Goal: Navigation & Orientation: Find specific page/section

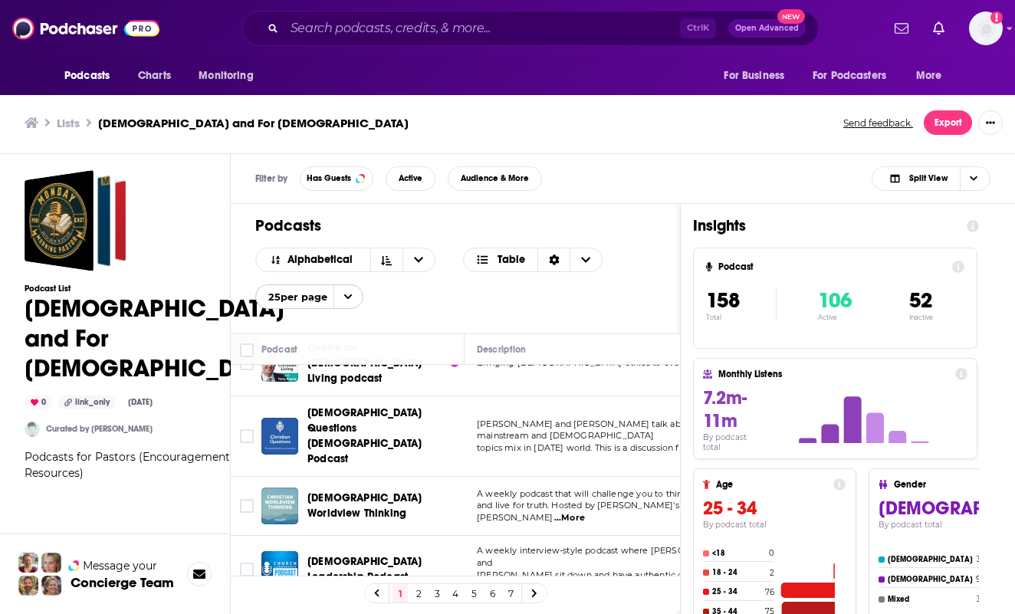
scroll to position [1264, 0]
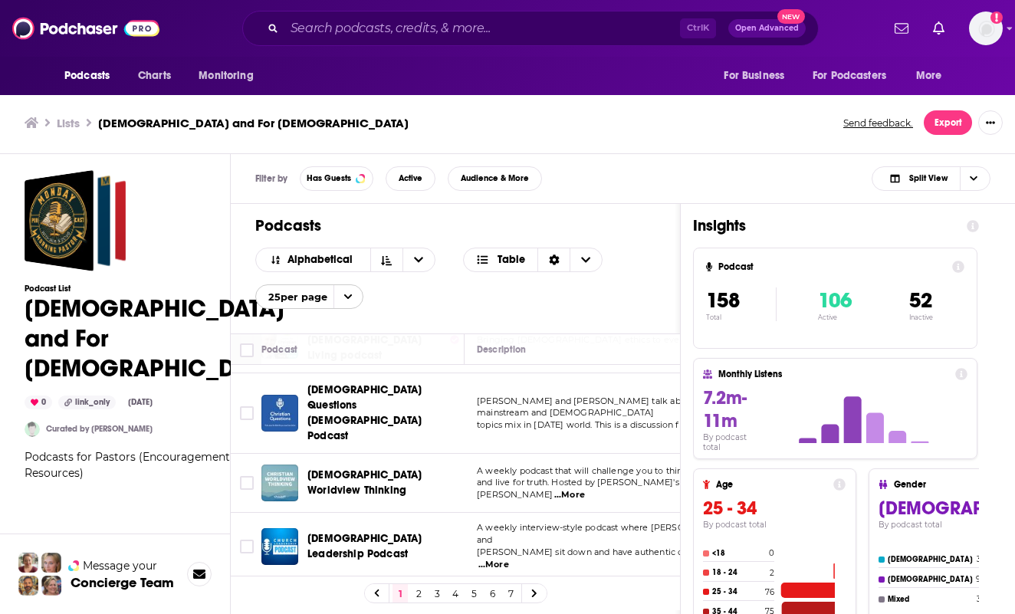
click at [443, 587] on link "3" at bounding box center [436, 593] width 15 height 18
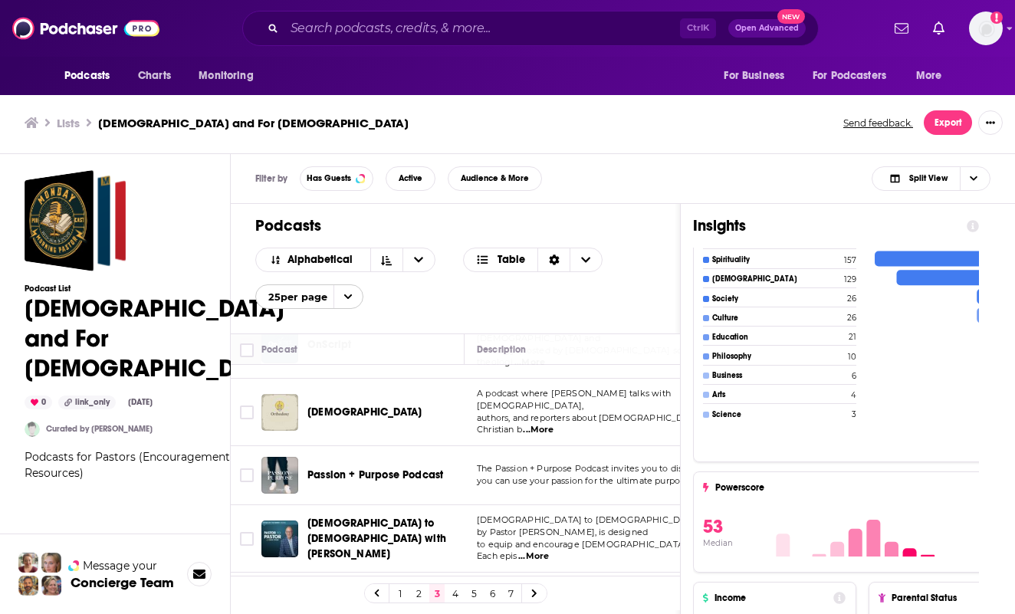
scroll to position [1261, 0]
click at [480, 591] on link "5" at bounding box center [473, 593] width 15 height 18
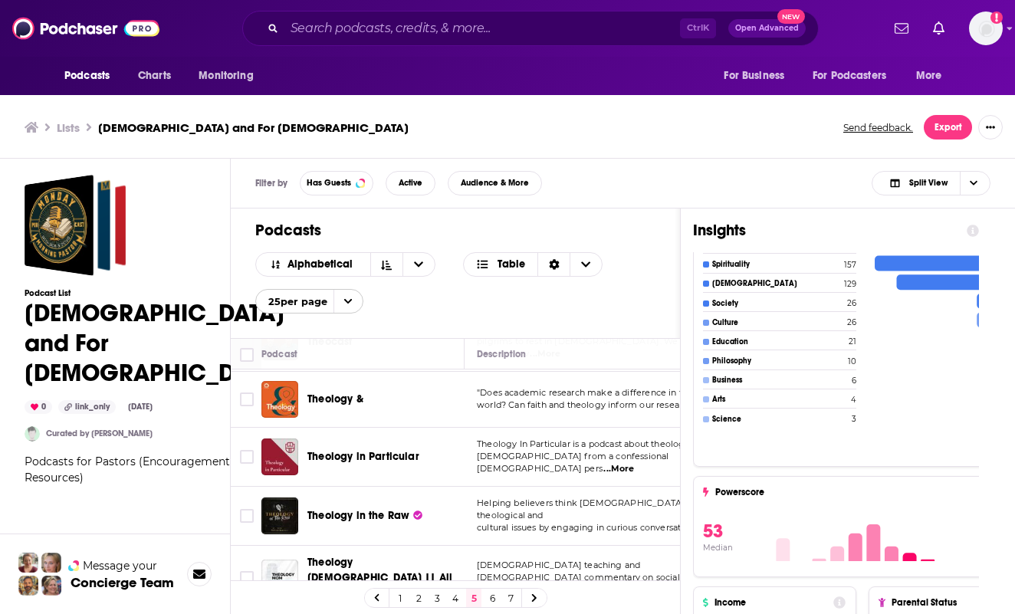
scroll to position [997, 0]
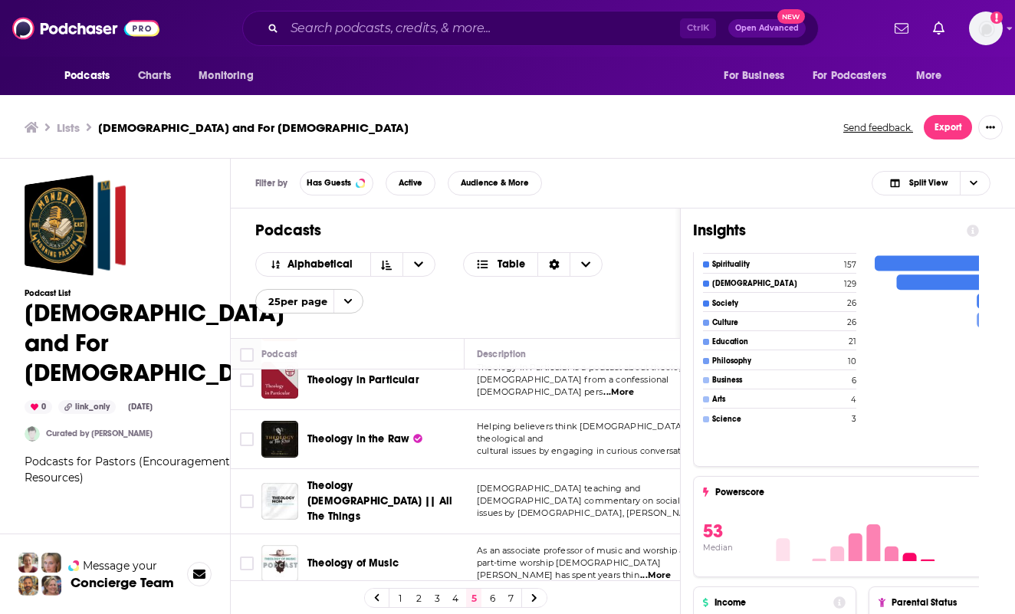
drag, startPoint x: 423, startPoint y: 595, endPoint x: 431, endPoint y: 582, distance: 15.1
click at [423, 595] on link "2" at bounding box center [418, 598] width 15 height 18
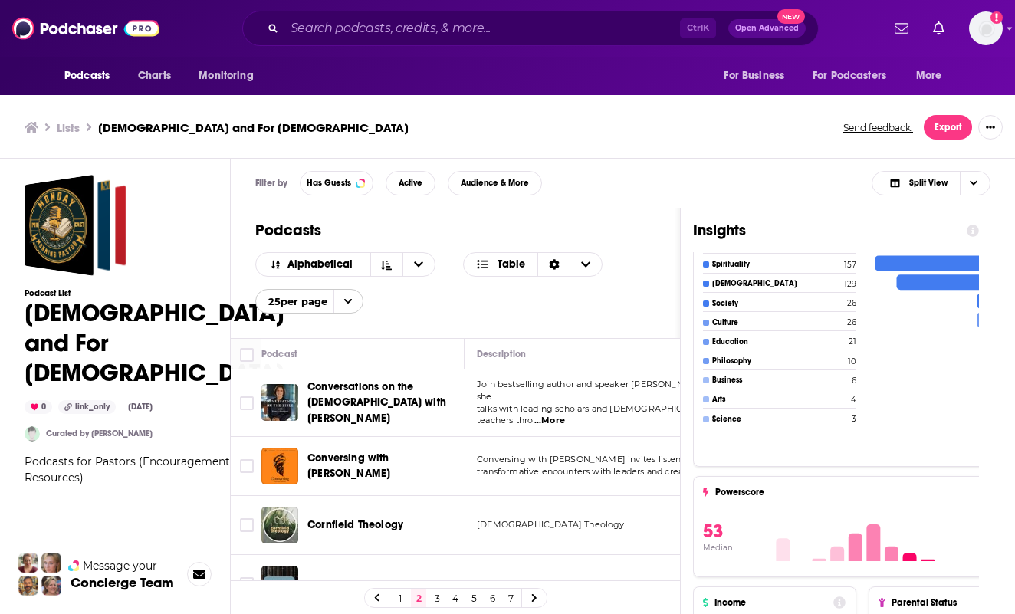
click at [406, 597] on link "1" at bounding box center [400, 598] width 15 height 18
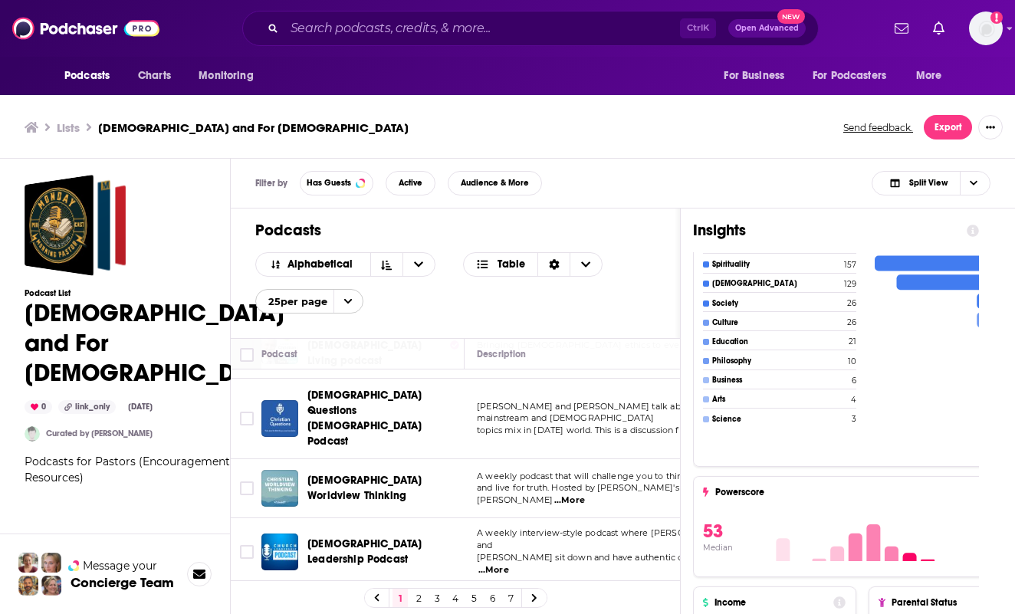
scroll to position [1264, 0]
click at [442, 597] on link "3" at bounding box center [436, 598] width 15 height 18
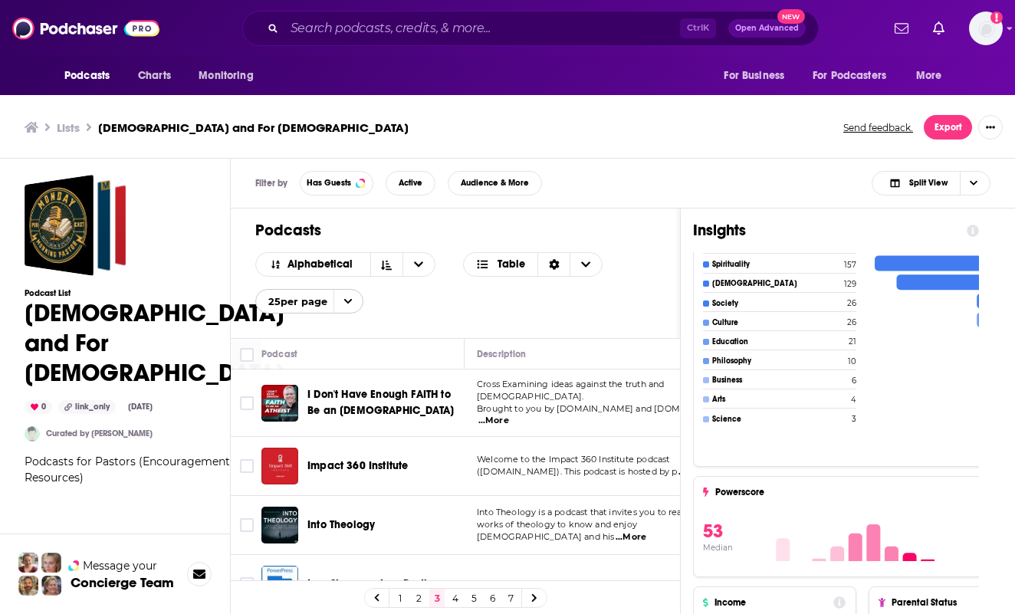
click at [425, 594] on link "2" at bounding box center [418, 598] width 15 height 18
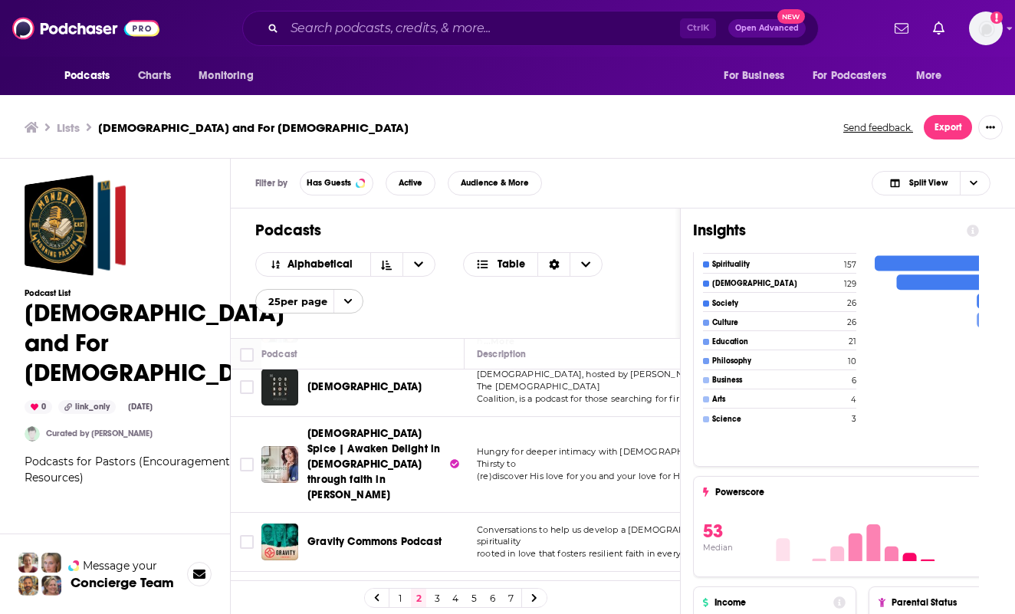
scroll to position [1113, 0]
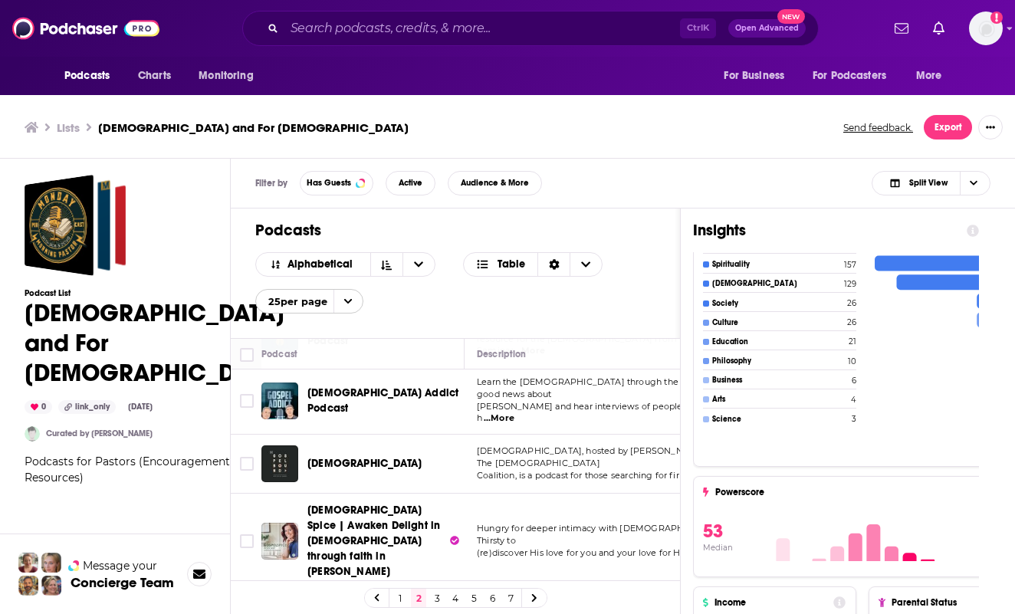
click at [405, 593] on link "1" at bounding box center [400, 598] width 15 height 18
